Goal: Obtain resource: Obtain resource

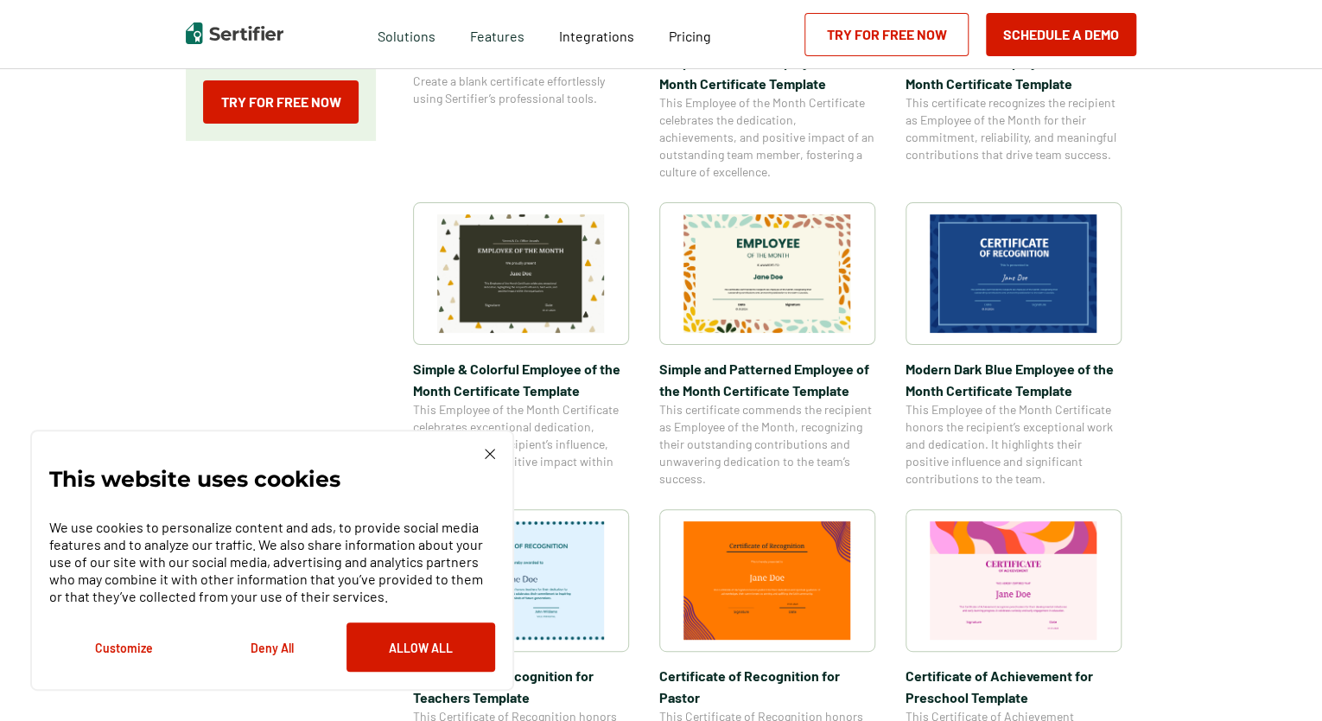
scroll to position [506, 0]
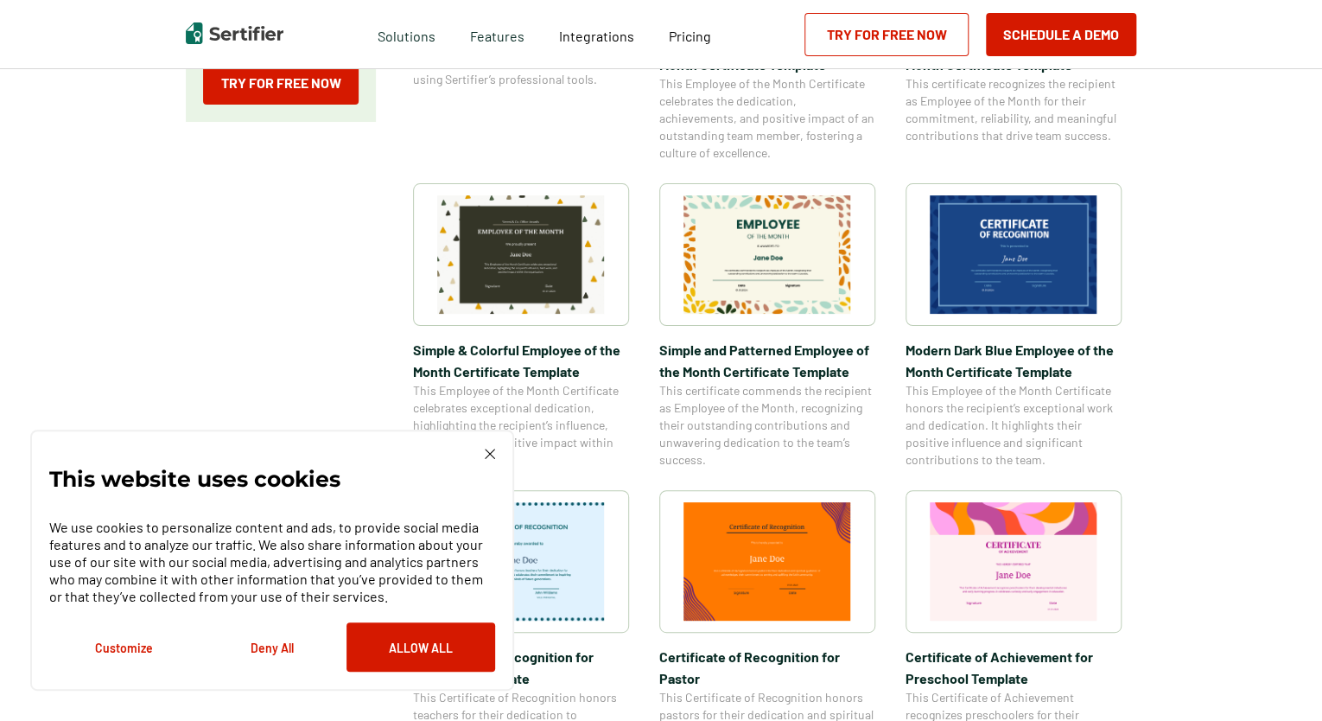
click at [492, 458] on img at bounding box center [490, 454] width 10 height 10
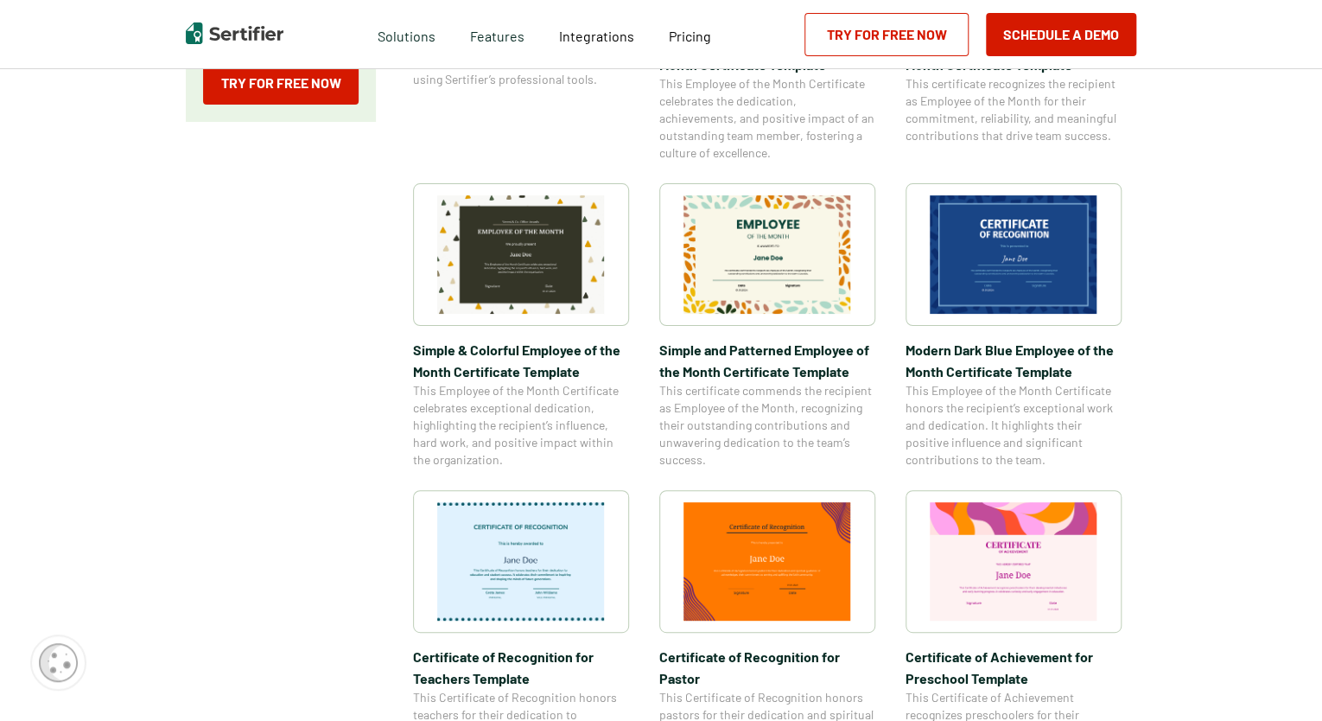
scroll to position [596, 0]
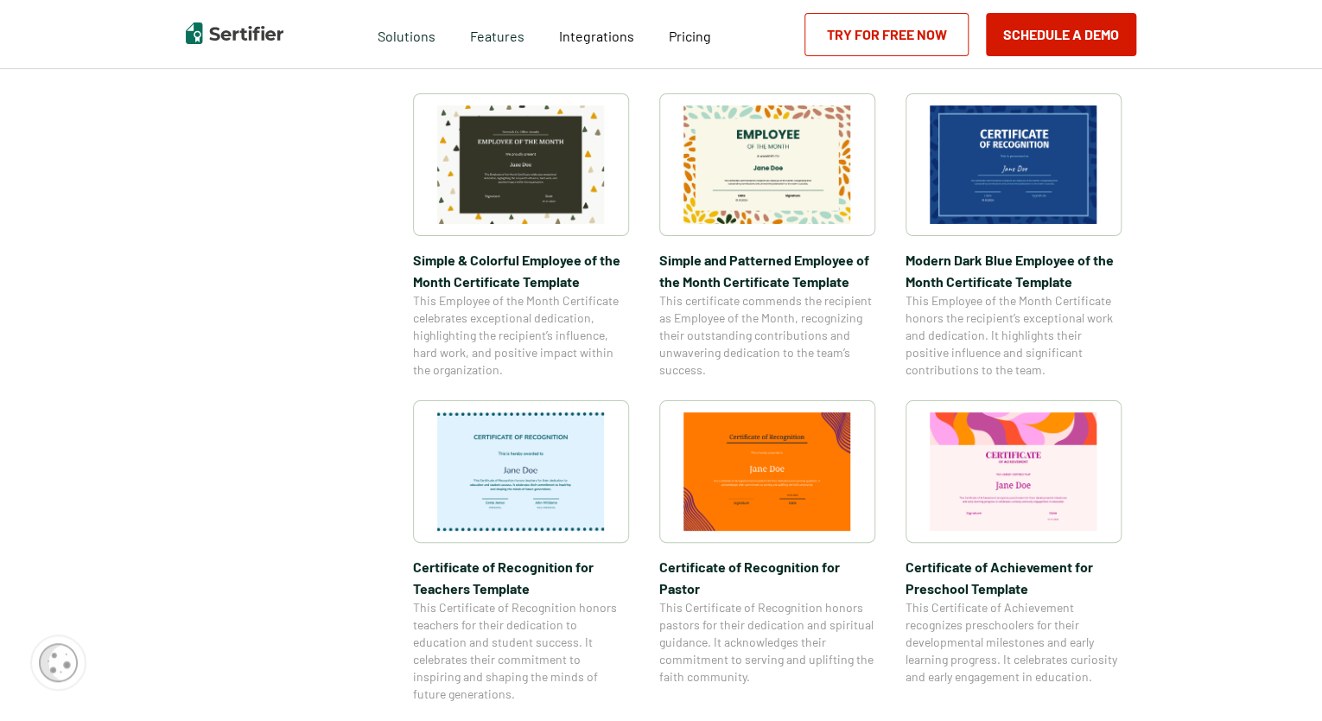
click at [1054, 181] on img at bounding box center [1014, 164] width 168 height 118
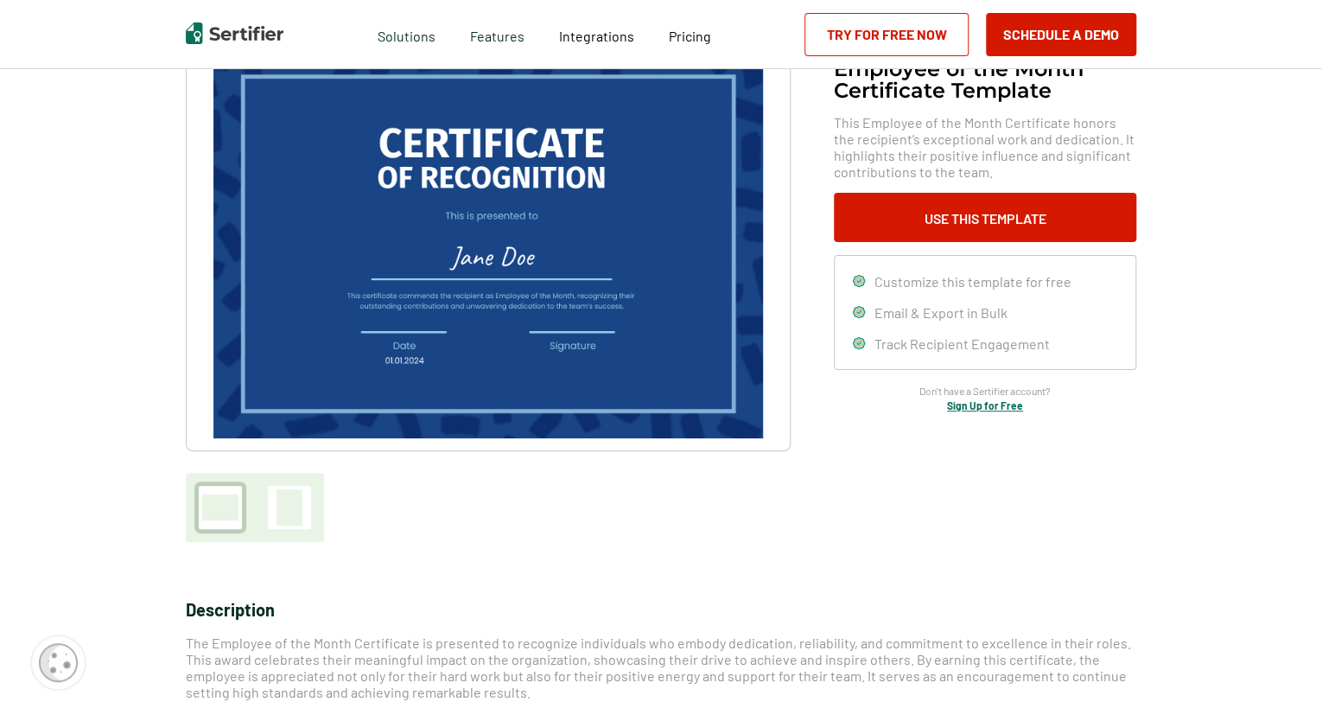
scroll to position [147, 0]
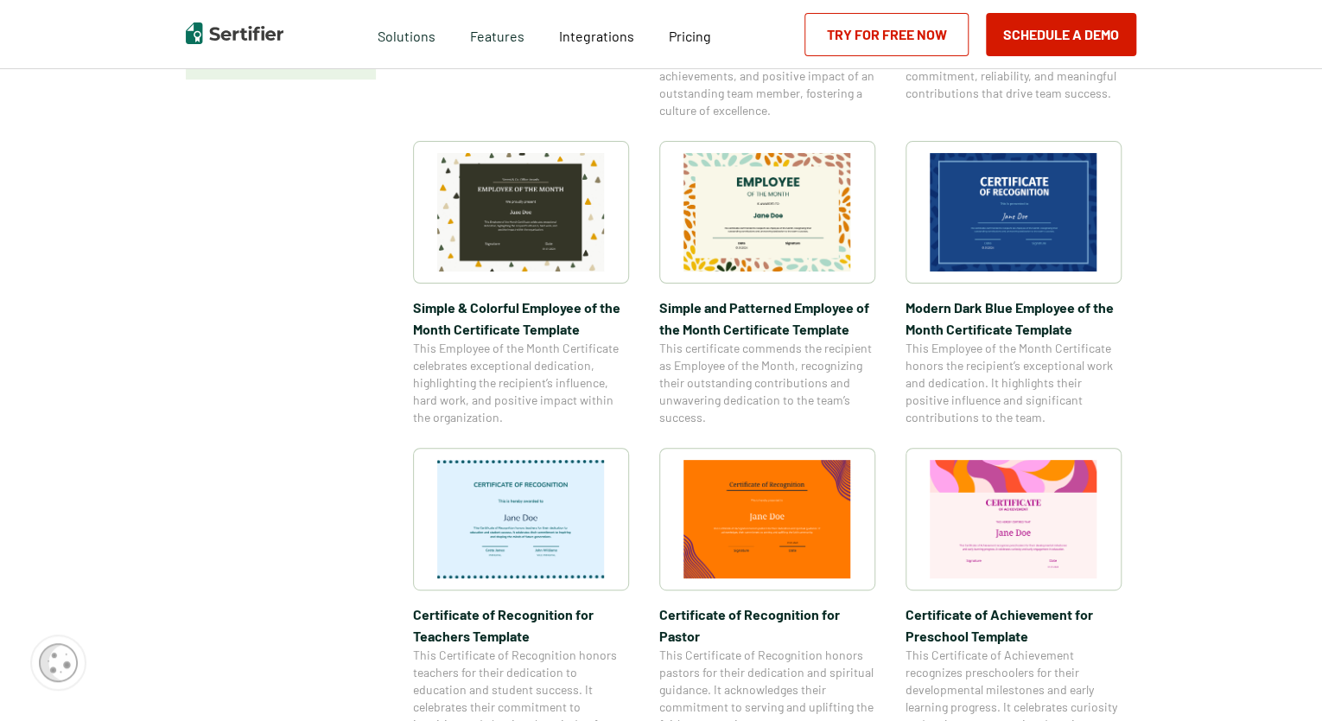
scroll to position [548, 0]
click at [730, 199] on img at bounding box center [768, 213] width 168 height 118
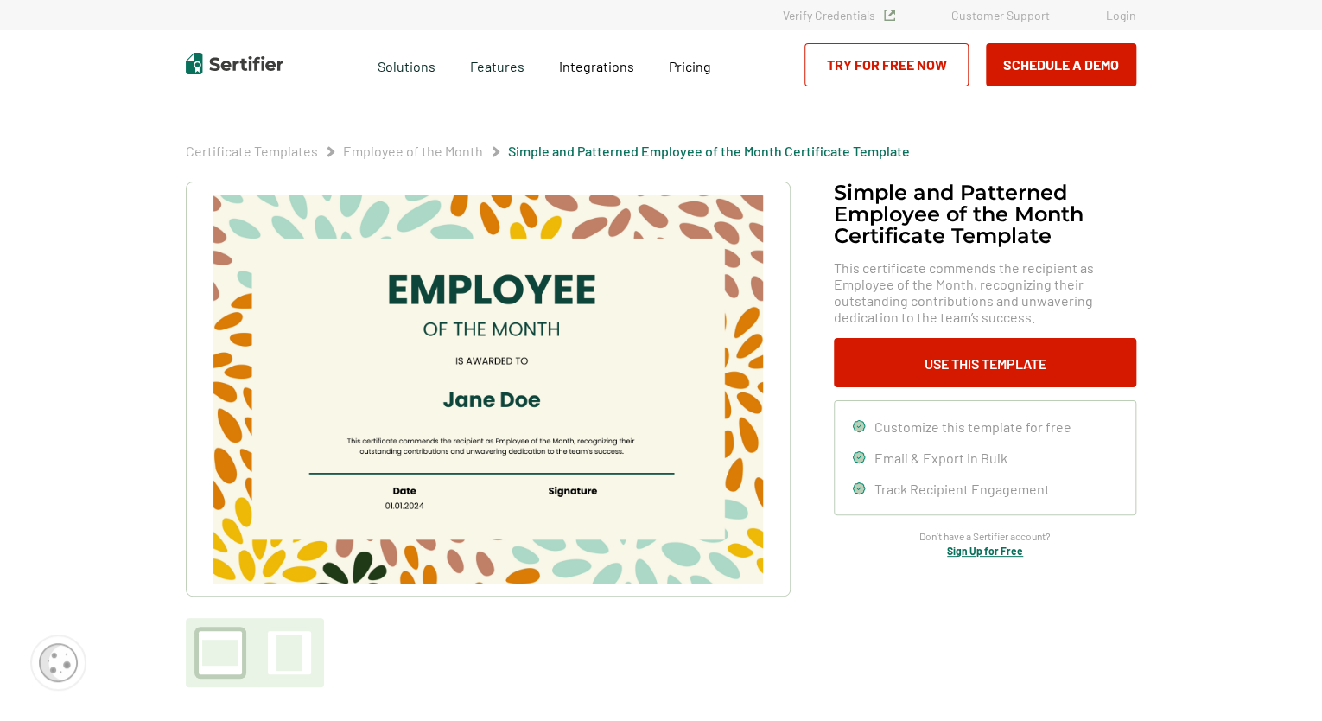
click at [578, 278] on img at bounding box center [488, 388] width 550 height 389
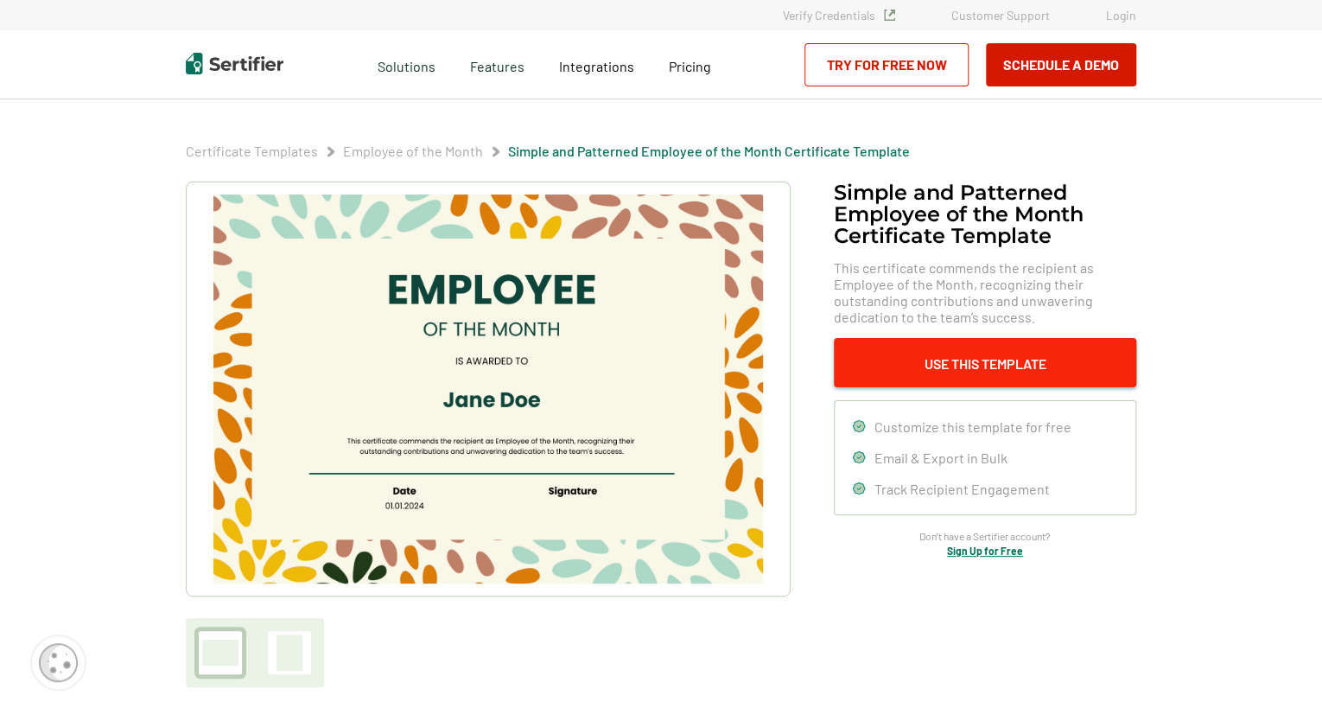
click at [979, 365] on button "Use This Template" at bounding box center [985, 362] width 302 height 49
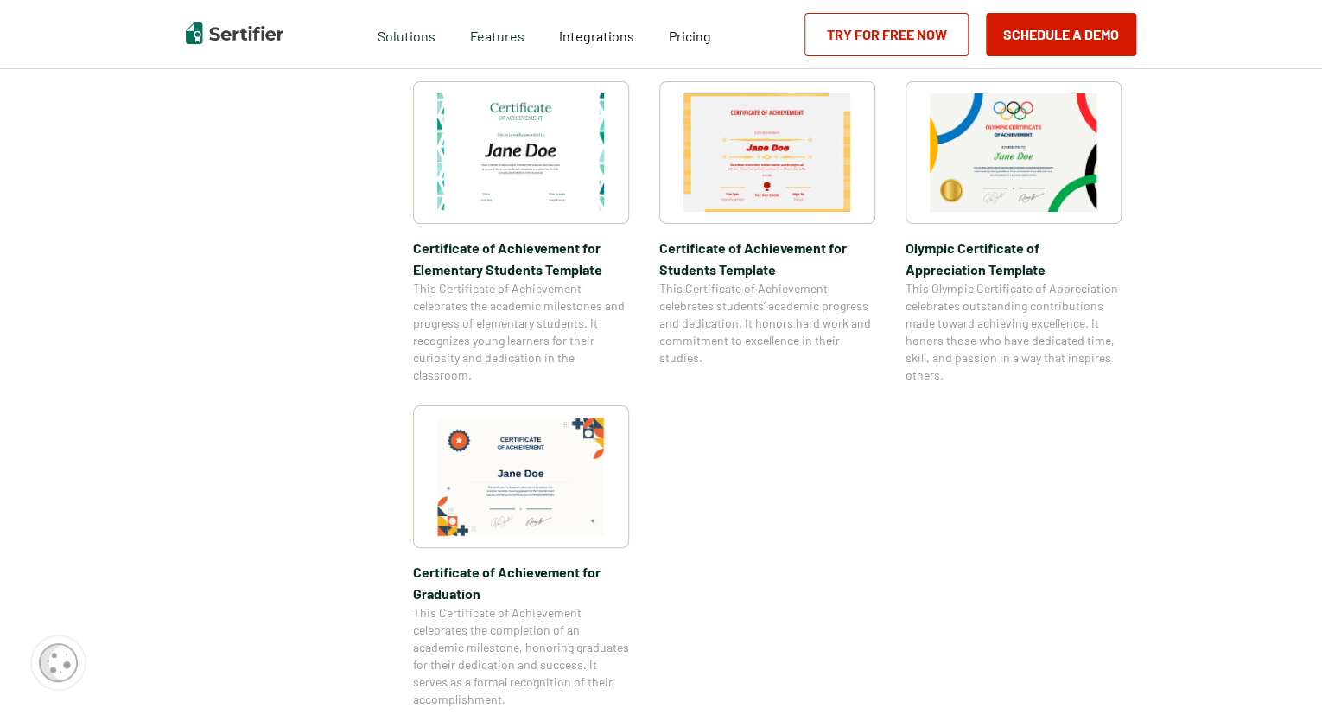
scroll to position [1240, 0]
